Goal: Task Accomplishment & Management: Use online tool/utility

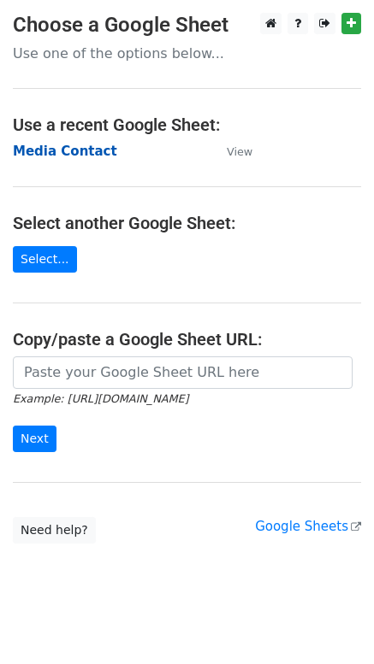
click at [76, 154] on strong "Media Contact" at bounding box center [65, 151] width 104 height 15
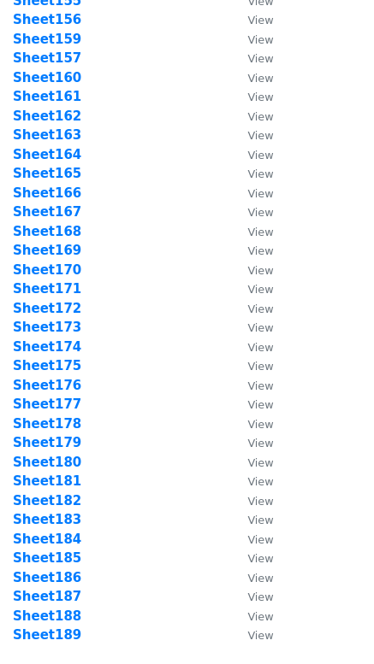
scroll to position [3260, 0]
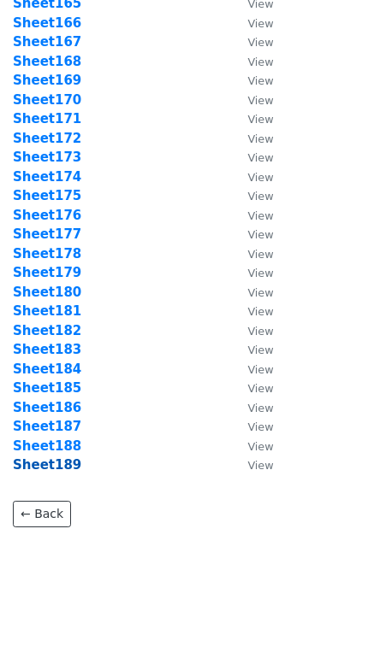
click at [56, 467] on strong "Sheet189" at bounding box center [47, 465] width 68 height 15
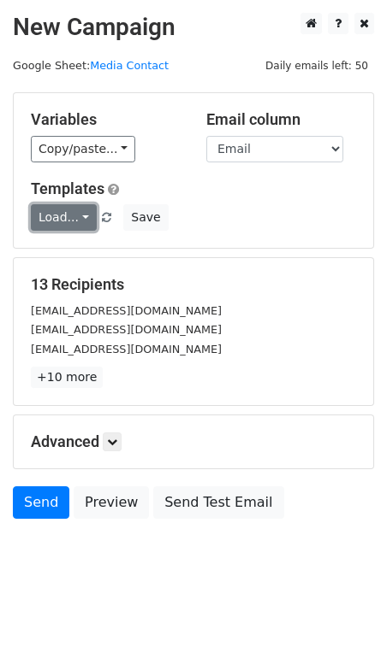
click at [61, 211] on link "Load..." at bounding box center [64, 217] width 66 height 27
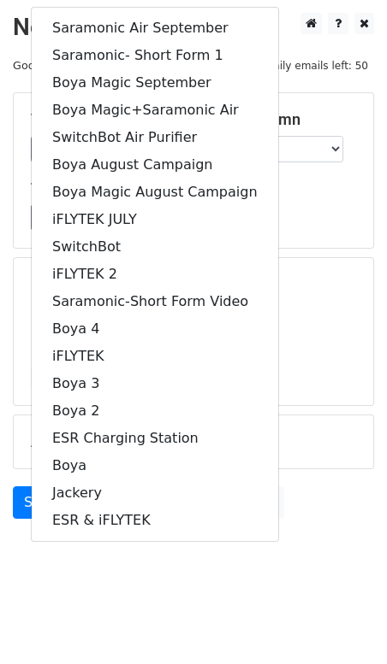
click at [375, 286] on main "New Campaign Daily emails left: 50 Google Sheet: Media Contact Variables Copy/p…" at bounding box center [193, 270] width 387 height 515
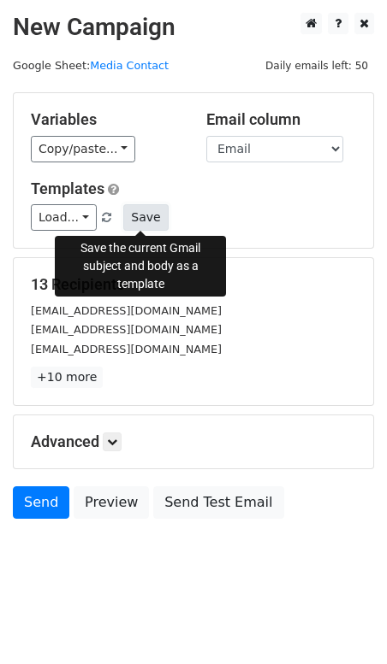
click at [139, 215] on button "Save" at bounding box center [145, 217] width 44 height 27
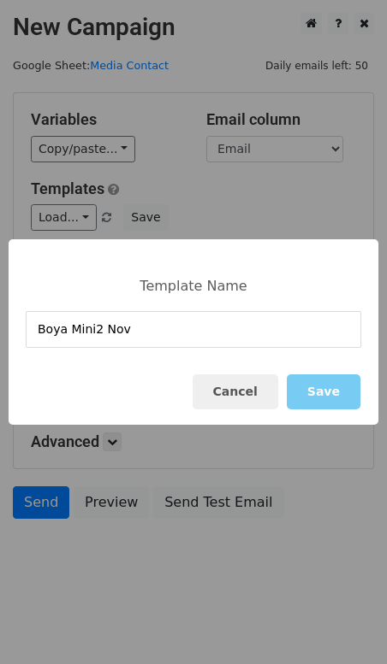
type input "Boya Mini2 Nov"
click at [330, 395] on button "Save" at bounding box center [323, 392] width 74 height 35
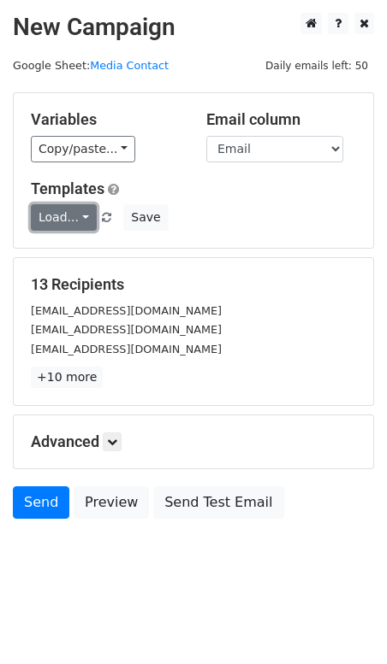
click at [50, 215] on link "Load..." at bounding box center [64, 217] width 66 height 27
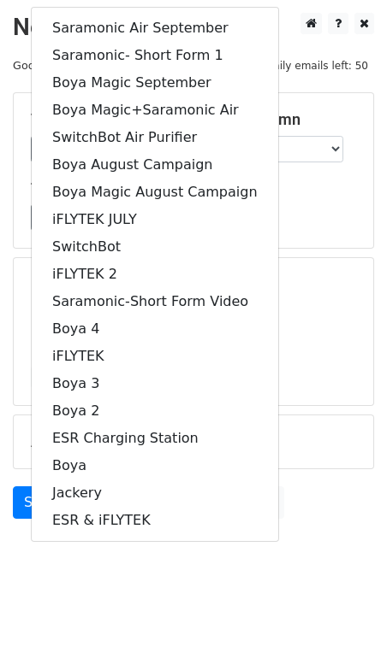
click at [322, 270] on div "13 Recipients ekstrabusiness@gmail.com content@jacobzatorsky.com skjaskot@skjas…" at bounding box center [193, 331] width 359 height 147
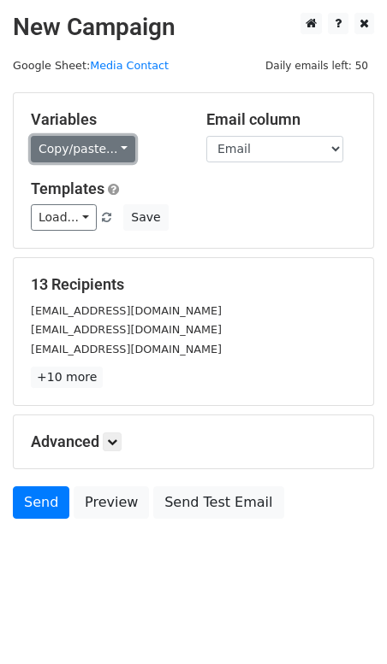
click at [90, 144] on link "Copy/paste..." at bounding box center [83, 149] width 104 height 27
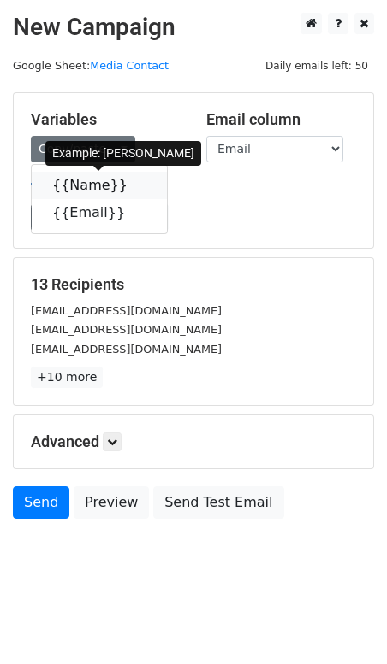
click at [94, 180] on link "{{Name}}" at bounding box center [99, 185] width 135 height 27
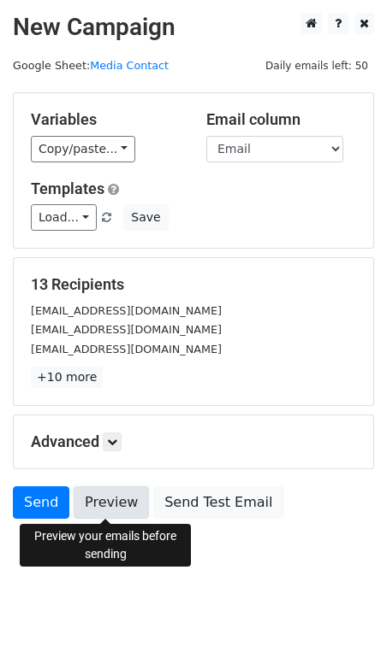
click at [128, 505] on link "Preview" at bounding box center [111, 503] width 75 height 32
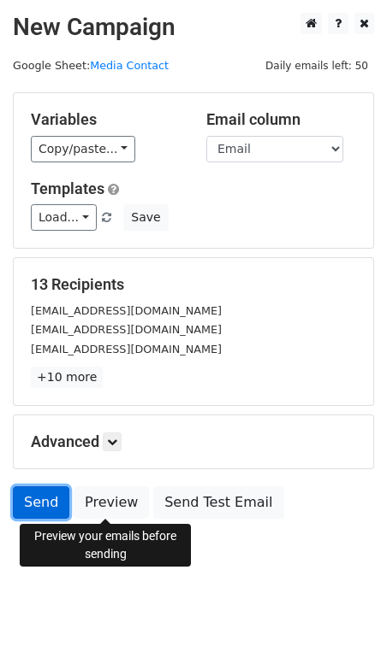
click at [45, 508] on link "Send" at bounding box center [41, 503] width 56 height 32
